Goal: Check status

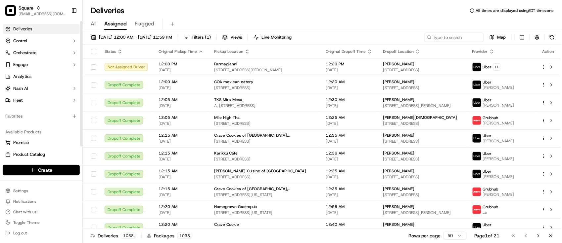
click at [62, 124] on div "Available Products Promise Product Catalog Returns" at bounding box center [41, 149] width 82 height 50
click at [199, 11] on div "Deliveries All times are displayed using EDT timezone" at bounding box center [322, 10] width 479 height 11
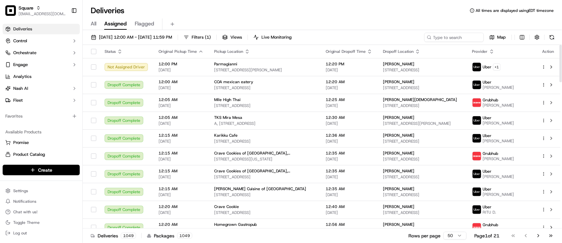
click at [197, 12] on div "Deliveries All times are displayed using EDT timezone" at bounding box center [322, 10] width 479 height 11
click at [304, 233] on div "Deliveries 1050 Packages 1050 Rows per page 50 Page 1 of 21 Go to first page Go…" at bounding box center [322, 236] width 479 height 15
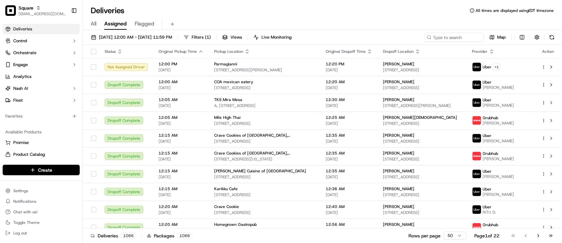
click at [238, 21] on div "All Assigned Flagged" at bounding box center [322, 25] width 479 height 12
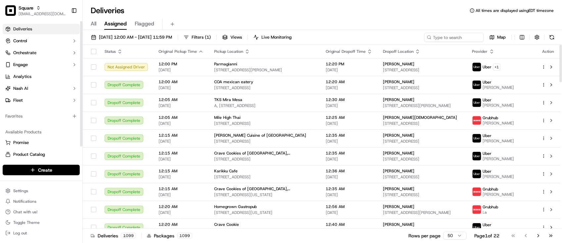
click at [32, 122] on div "Favorites" at bounding box center [41, 116] width 82 height 16
click at [244, 12] on div "Deliveries All times are displayed using EDT timezone" at bounding box center [322, 10] width 479 height 11
